Goal: Task Accomplishment & Management: Use online tool/utility

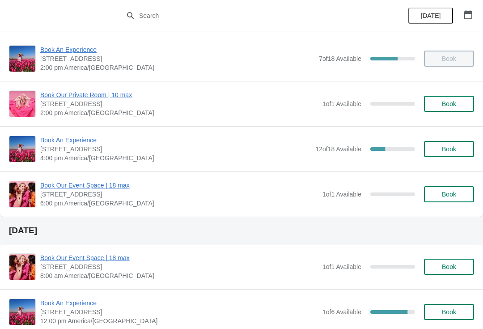
scroll to position [183, 0]
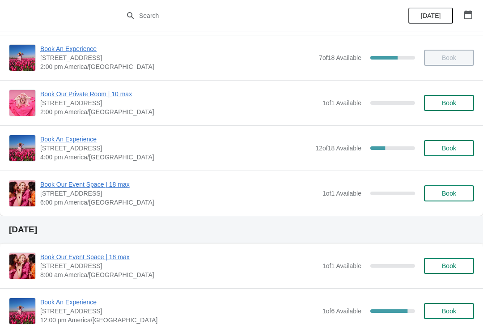
click at [67, 140] on span "Book An Experience" at bounding box center [175, 139] width 271 height 9
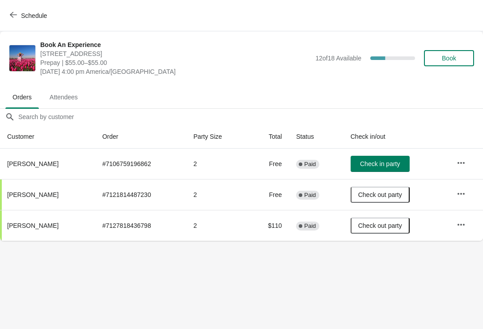
click at [463, 161] on icon "button" at bounding box center [461, 162] width 9 height 9
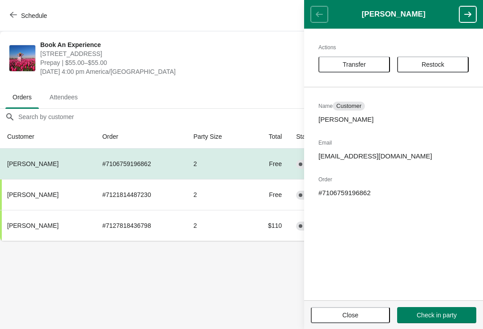
click at [349, 65] on span "Transfer" at bounding box center [354, 64] width 23 height 7
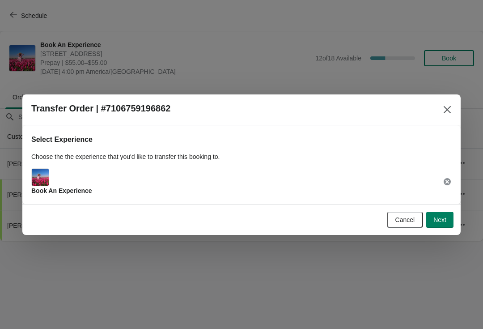
click at [443, 221] on span "Next" at bounding box center [439, 219] width 13 height 7
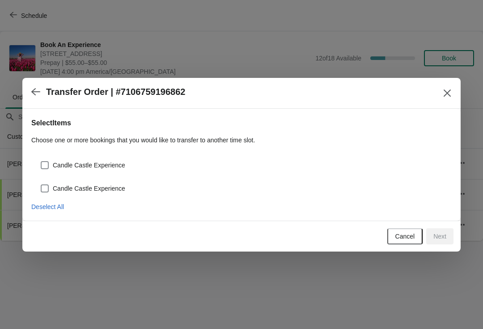
click at [49, 159] on label "Candle Castle Experience" at bounding box center [82, 165] width 85 height 13
click at [41, 161] on input "Candle Castle Experience" at bounding box center [41, 161] width 0 height 0
checkbox input "true"
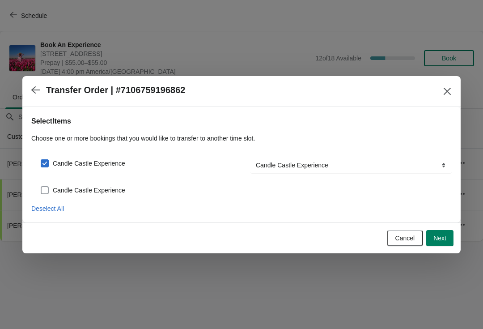
click at [46, 190] on span at bounding box center [45, 190] width 8 height 8
click at [41, 186] on input "Candle Castle Experience" at bounding box center [41, 186] width 0 height 0
checkbox input "true"
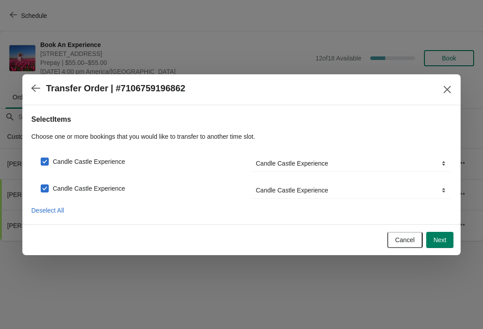
click at [440, 90] on button "Close" at bounding box center [447, 89] width 16 height 16
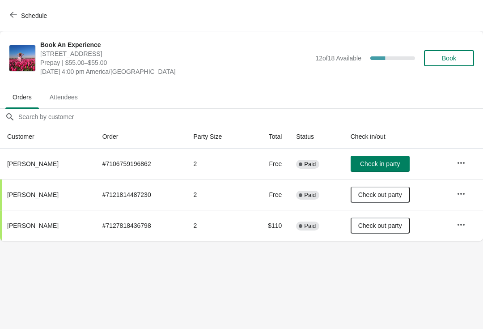
click at [457, 162] on icon "button" at bounding box center [461, 162] width 9 height 9
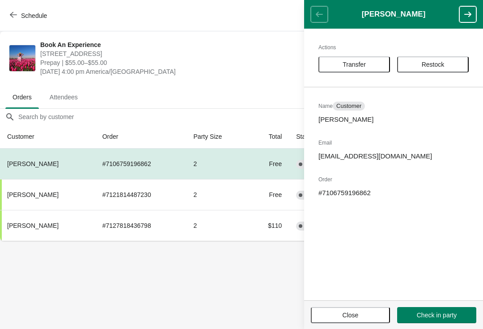
click at [353, 62] on span "Transfer" at bounding box center [354, 64] width 23 height 7
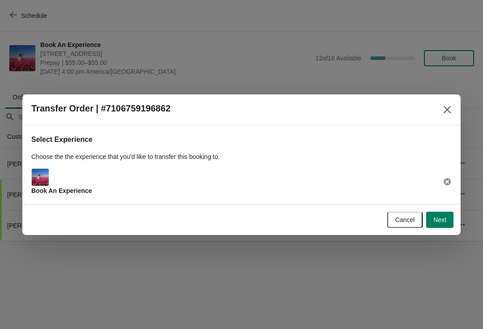
click at [438, 224] on button "Next" at bounding box center [439, 219] width 27 height 16
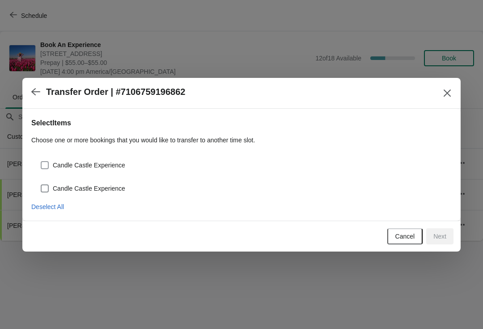
click at [47, 161] on span at bounding box center [45, 165] width 8 height 8
click at [41, 161] on input "Candle Castle Experience" at bounding box center [41, 161] width 0 height 0
checkbox input "true"
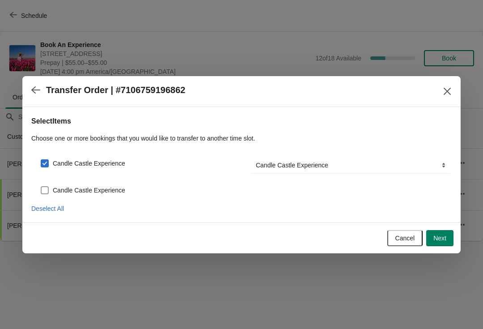
click at [48, 188] on span at bounding box center [45, 190] width 8 height 8
click at [41, 186] on input "Candle Castle Experience" at bounding box center [41, 186] width 0 height 0
checkbox input "true"
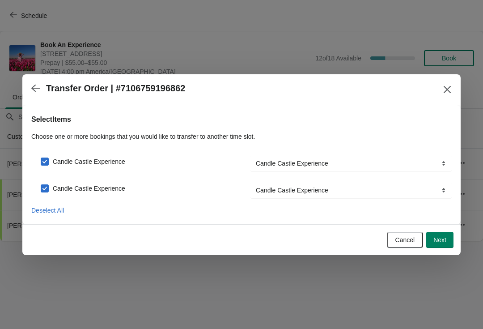
click at [435, 236] on span "Next" at bounding box center [439, 239] width 13 height 7
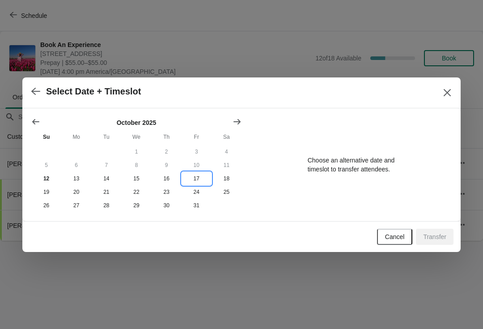
click at [199, 176] on button "17" at bounding box center [197, 178] width 30 height 13
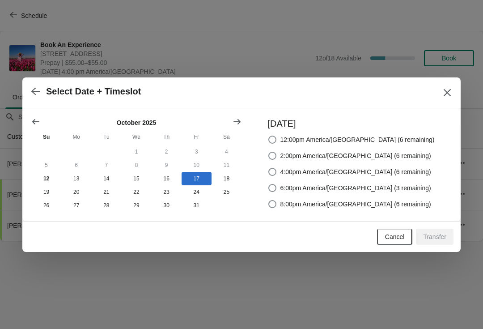
click at [276, 185] on span at bounding box center [272, 188] width 8 height 8
click at [269, 184] on input "6:00pm America/[GEOGRAPHIC_DATA] (3 remaining)" at bounding box center [268, 184] width 0 height 0
radio input "true"
click at [438, 237] on span "Transfer" at bounding box center [434, 236] width 23 height 7
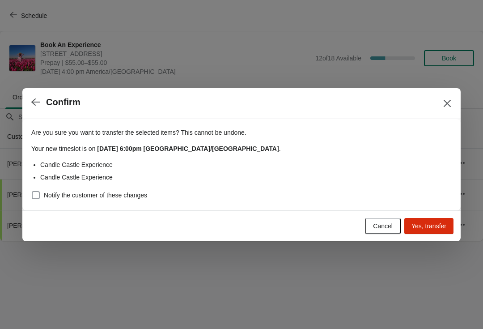
click at [41, 190] on label "Notify the customer of these changes" at bounding box center [89, 195] width 116 height 13
click at [32, 191] on input "Notify the customer of these changes" at bounding box center [32, 191] width 0 height 0
checkbox input "true"
click at [426, 227] on span "Yes, transfer" at bounding box center [428, 225] width 35 height 7
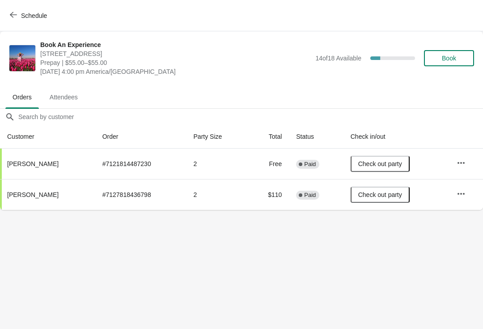
click at [20, 9] on button "Schedule" at bounding box center [29, 16] width 50 height 16
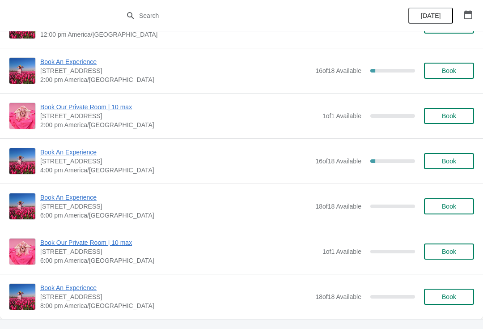
scroll to position [2275, 0]
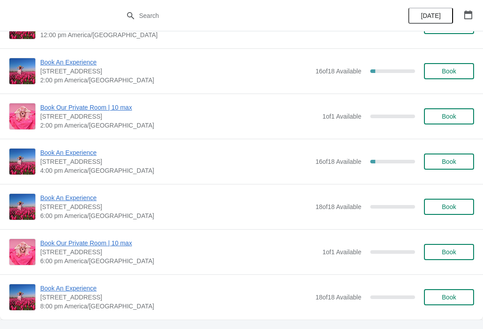
click at [80, 200] on span "Book An Experience" at bounding box center [175, 197] width 271 height 9
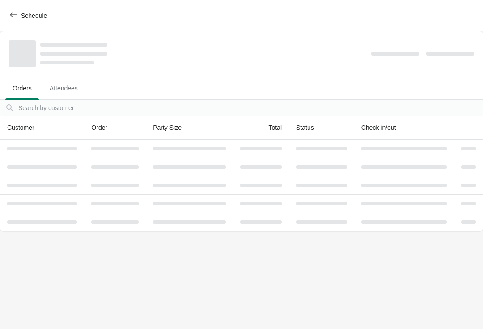
scroll to position [0, 0]
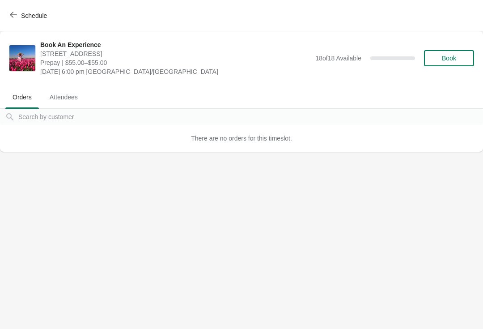
click at [12, 15] on icon "button" at bounding box center [13, 14] width 7 height 7
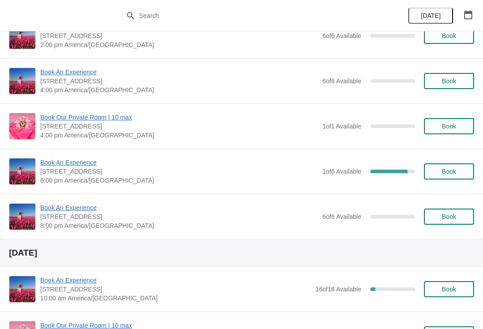
scroll to position [1898, 0]
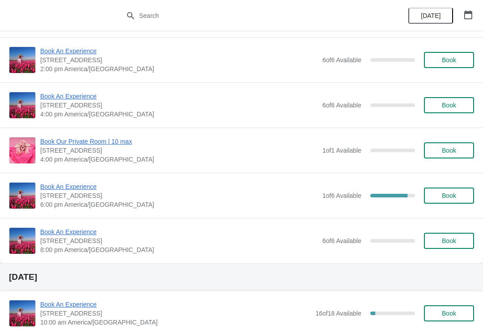
click at [84, 185] on span "Book An Experience" at bounding box center [179, 186] width 278 height 9
